Goal: Task Accomplishment & Management: Manage account settings

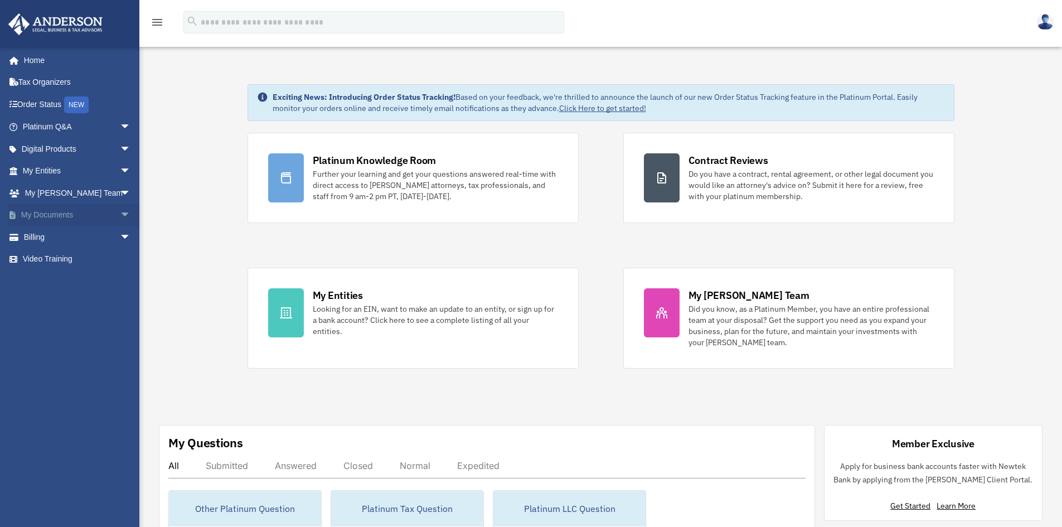
click at [62, 208] on link "My Documents arrow_drop_down" at bounding box center [78, 215] width 140 height 22
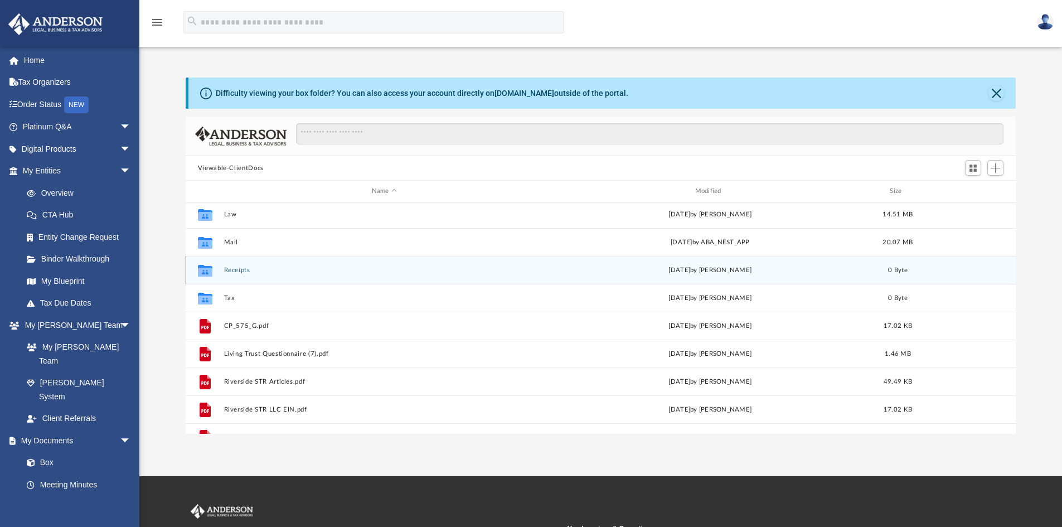
scroll to position [48, 0]
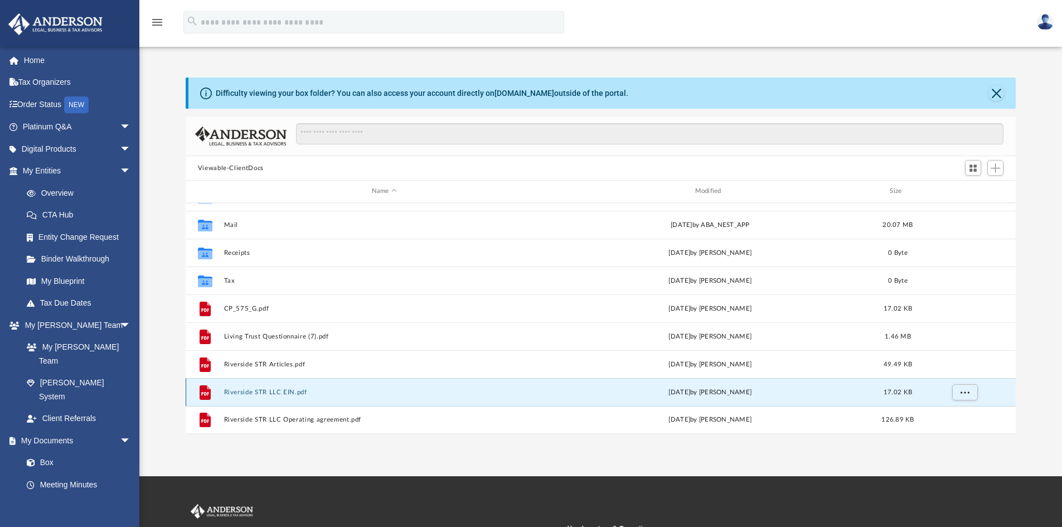
click at [268, 392] on button "Riverside STR LLC EIN.pdf" at bounding box center [384, 392] width 321 height 7
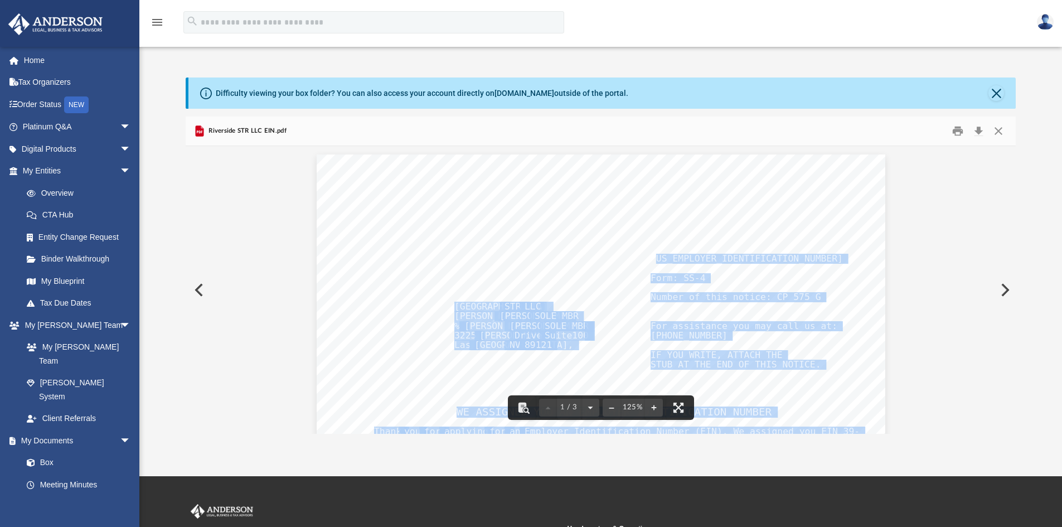
drag, startPoint x: 650, startPoint y: 260, endPoint x: 707, endPoint y: 265, distance: 57.1
click at [707, 265] on div "Page 1/3 DEPARTMENT OF THE TREASURY INTERNAL REVENUE SERVICE CINCINNATI OH 4599…" at bounding box center [601, 522] width 569 height 736
click at [708, 263] on div "Page 1/3 DEPARTMENT OF THE TREASURY INTERNAL REVENUE SERVICE CINCINNATI OH 4599…" at bounding box center [601, 522] width 569 height 736
click at [641, 260] on div "Page 1/3 DEPARTMENT OF THE TREASURY INTERNAL REVENUE SERVICE CINCINNATI OH 4599…" at bounding box center [601, 522] width 569 height 736
click at [646, 258] on div "Page 1/3 DEPARTMENT OF THE TREASURY INTERNAL REVENUE SERVICE CINCINNATI OH 4599…" at bounding box center [601, 522] width 569 height 736
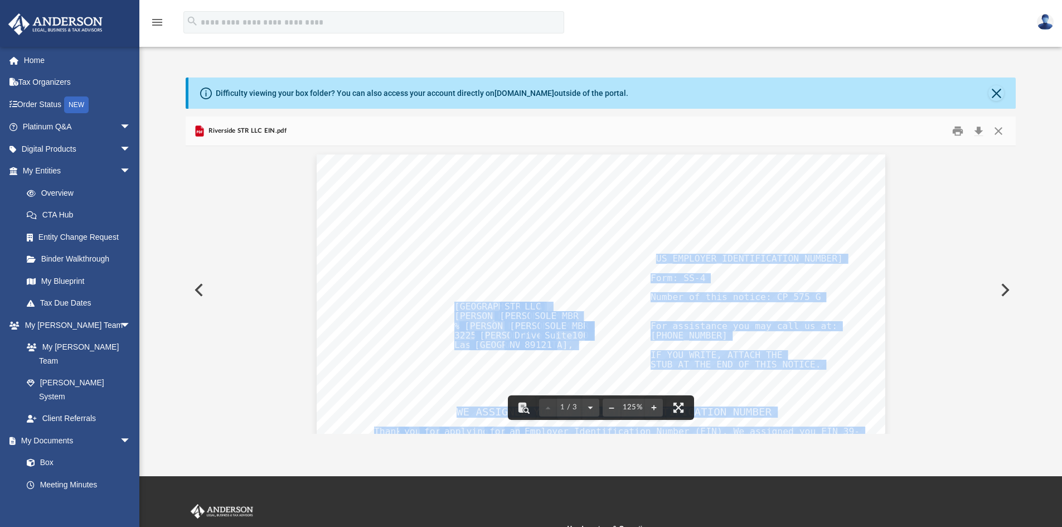
click at [651, 261] on span "39-4241574" at bounding box center [747, 259] width 192 height 8
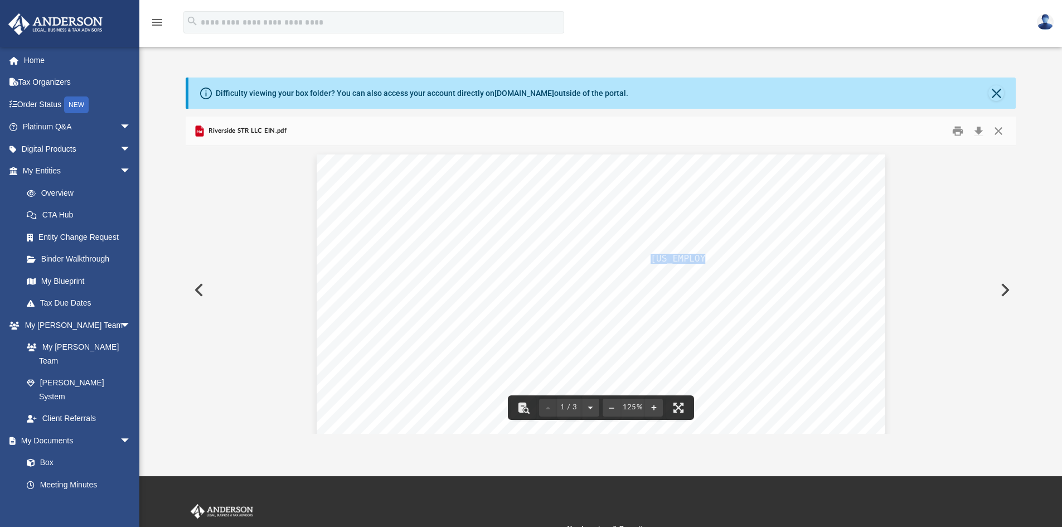
drag, startPoint x: 648, startPoint y: 259, endPoint x: 696, endPoint y: 258, distance: 48.0
click at [696, 258] on span "39-4241574" at bounding box center [747, 259] width 192 height 8
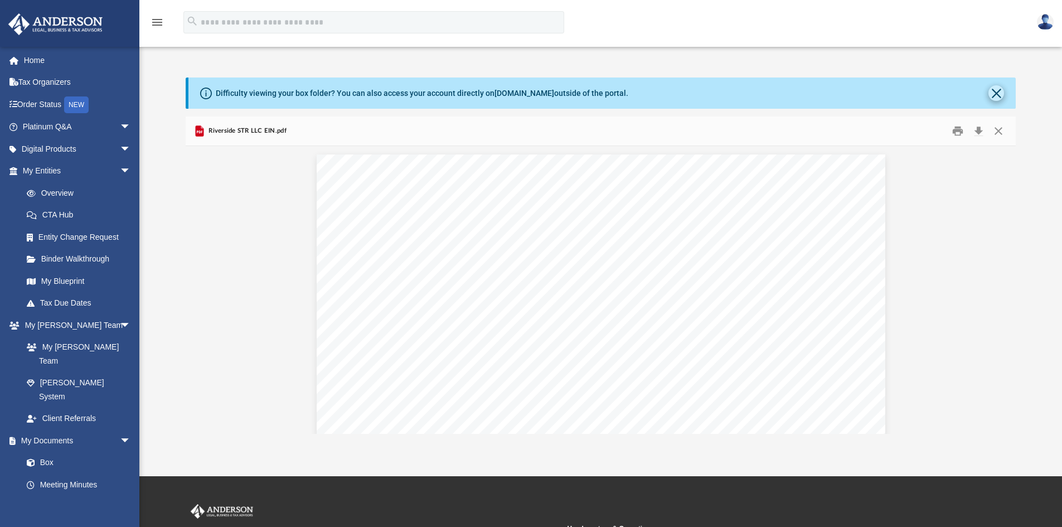
click at [1001, 86] on div "Difficulty viewing your box folder? You can also access your account directly o…" at bounding box center [603, 93] width 828 height 31
click at [999, 89] on button "Close" at bounding box center [997, 93] width 16 height 16
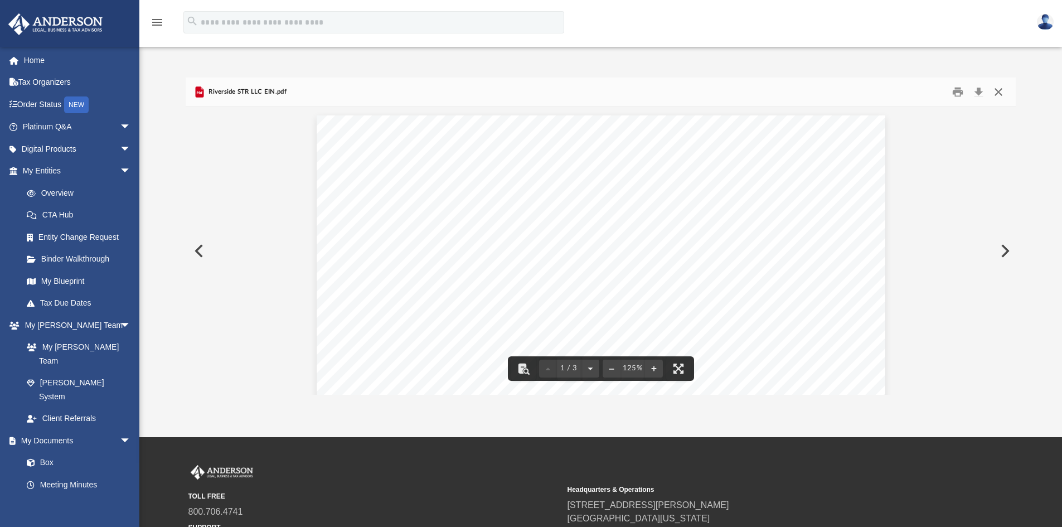
click at [998, 94] on button "Close" at bounding box center [999, 92] width 20 height 17
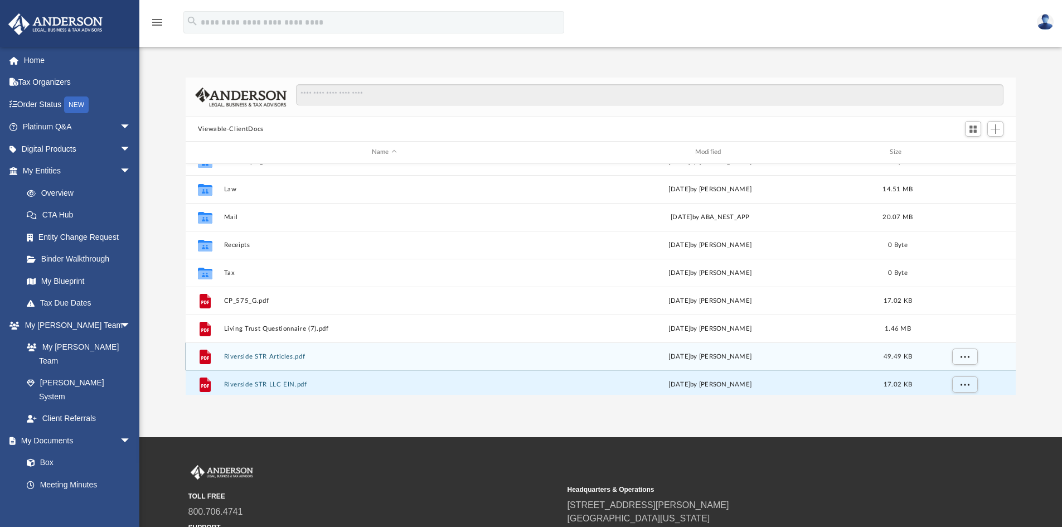
scroll to position [0, 0]
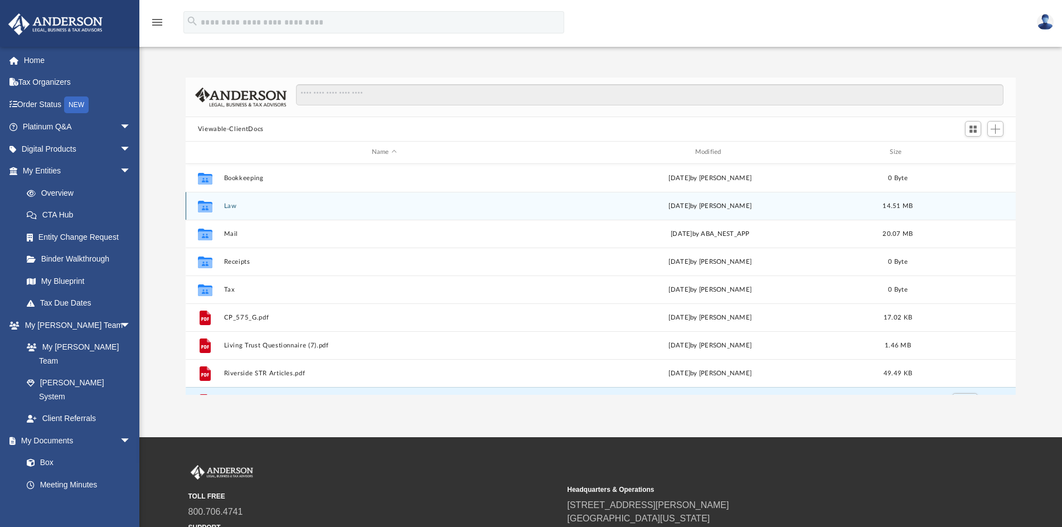
click at [229, 204] on button "Law" at bounding box center [384, 205] width 321 height 7
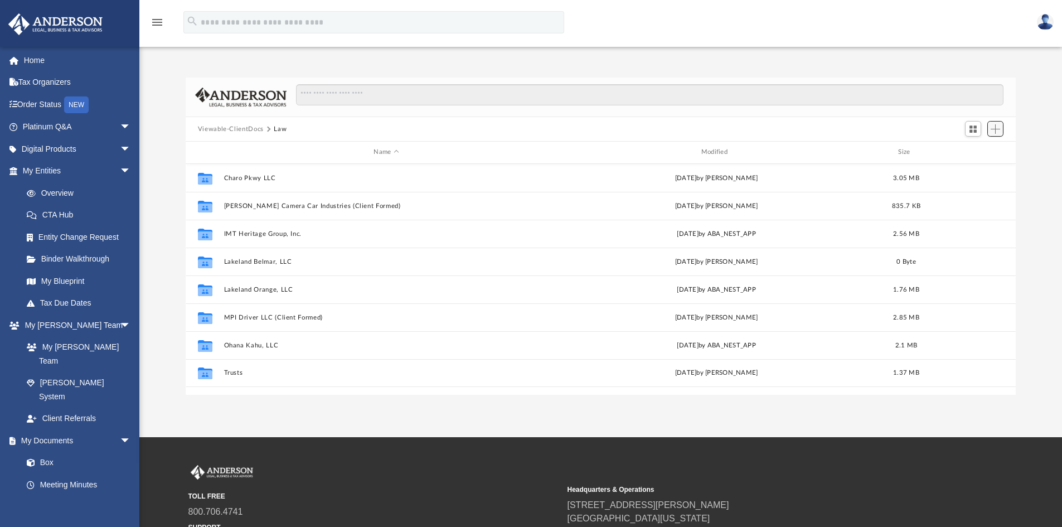
click at [993, 130] on span "Add" at bounding box center [995, 128] width 9 height 9
click at [427, 135] on div "Viewable-ClientDocs Law" at bounding box center [601, 129] width 831 height 25
click at [1003, 132] on button "Add" at bounding box center [996, 129] width 17 height 16
click at [972, 169] on li "New Folder" at bounding box center [980, 169] width 36 height 12
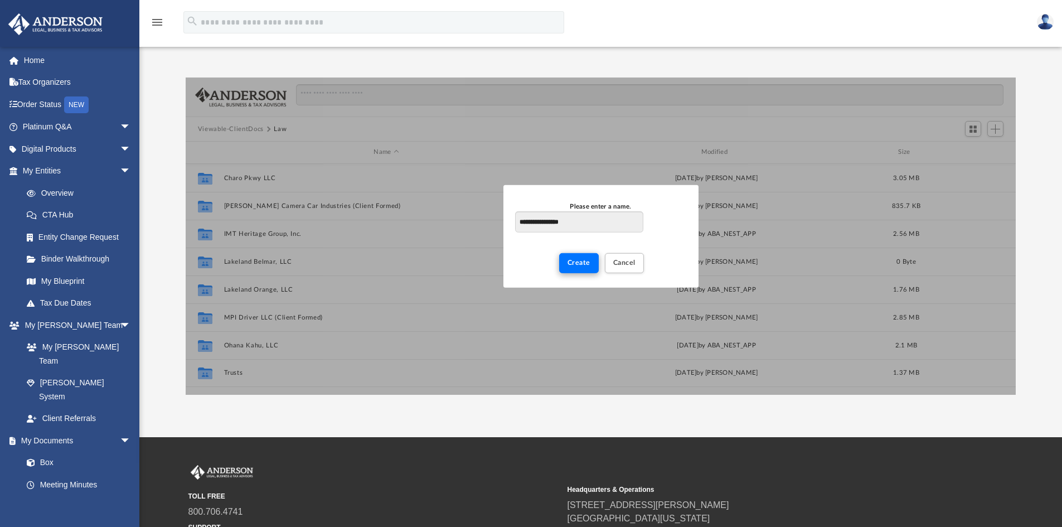
type input "**********"
click at [572, 260] on span "Create" at bounding box center [579, 262] width 23 height 7
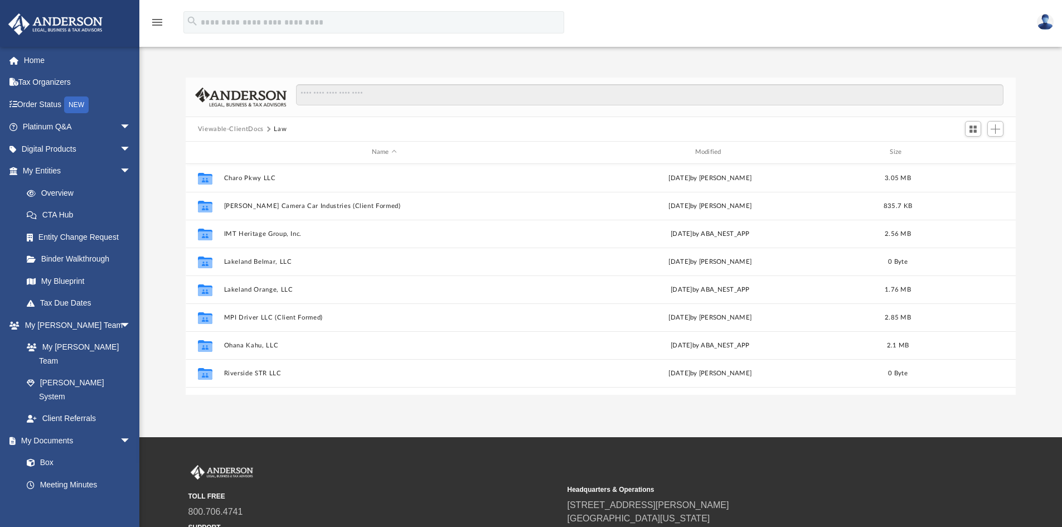
click at [228, 124] on button "Viewable-ClientDocs" at bounding box center [231, 129] width 66 height 10
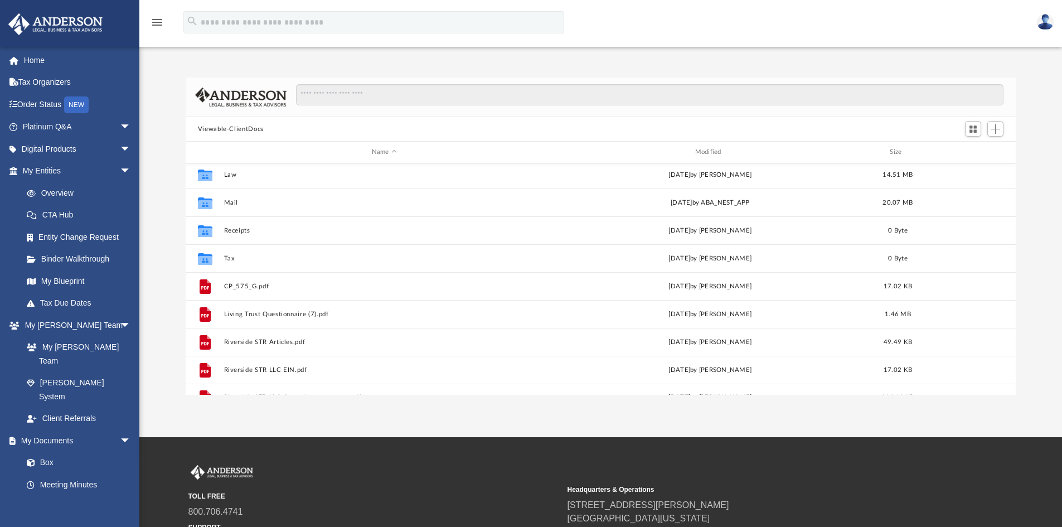
scroll to position [48, 0]
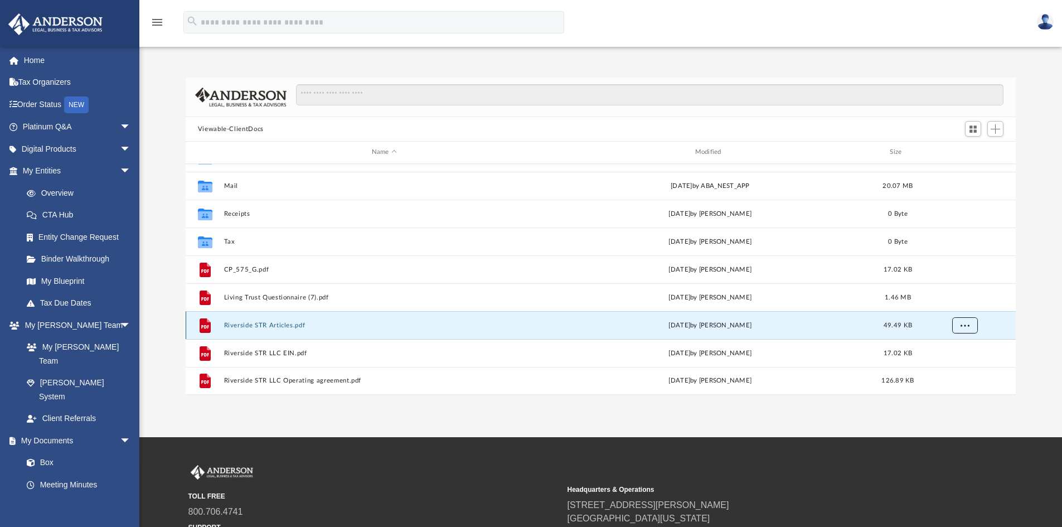
click at [963, 327] on span "More options" at bounding box center [964, 325] width 9 height 6
click at [202, 328] on icon "grid" at bounding box center [205, 325] width 11 height 15
drag, startPoint x: 202, startPoint y: 328, endPoint x: 154, endPoint y: 74, distance: 258.9
click at [154, 74] on div "Difficulty viewing your box folder? You can also access your account directly o…" at bounding box center [600, 224] width 923 height 341
click at [65, 221] on link "CTA Hub" at bounding box center [82, 215] width 132 height 22
